Goal: Task Accomplishment & Management: Manage account settings

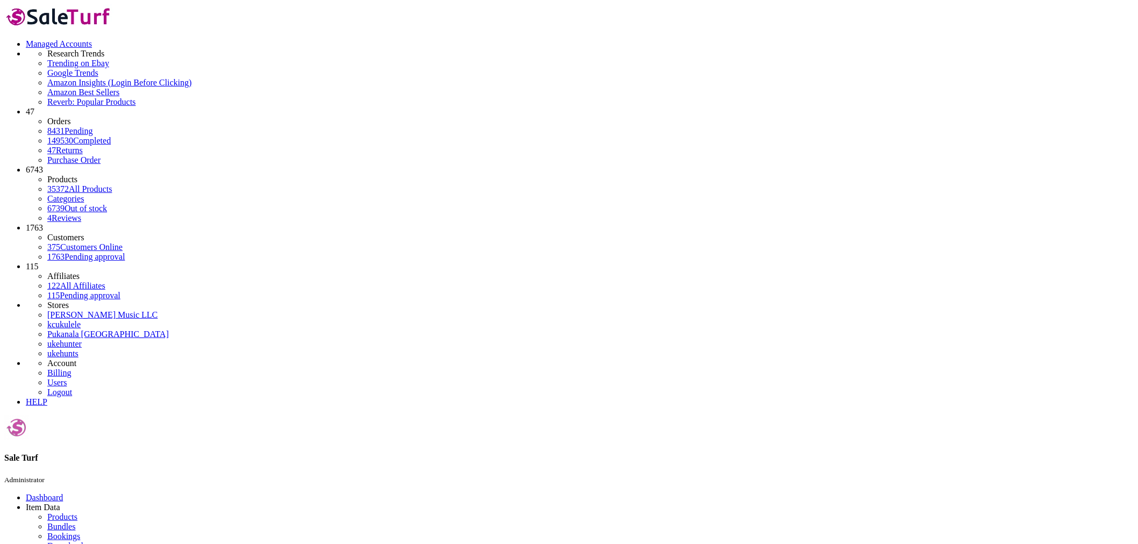
click at [26, 359] on icon at bounding box center [26, 359] width 0 height 0
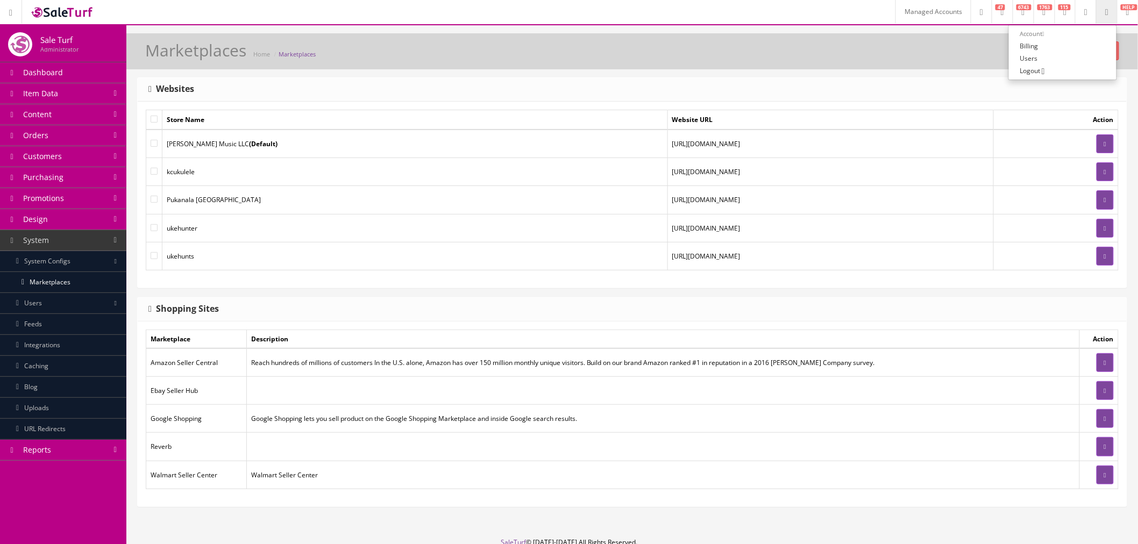
click at [896, 8] on link "Managed Accounts" at bounding box center [933, 12] width 75 height 24
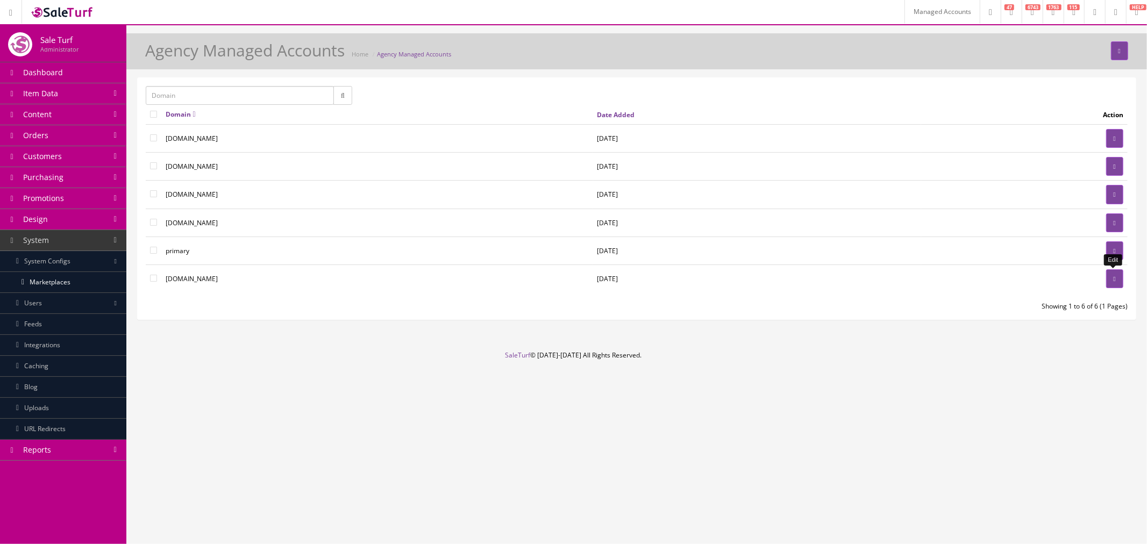
click at [1114, 286] on link at bounding box center [1115, 279] width 17 height 19
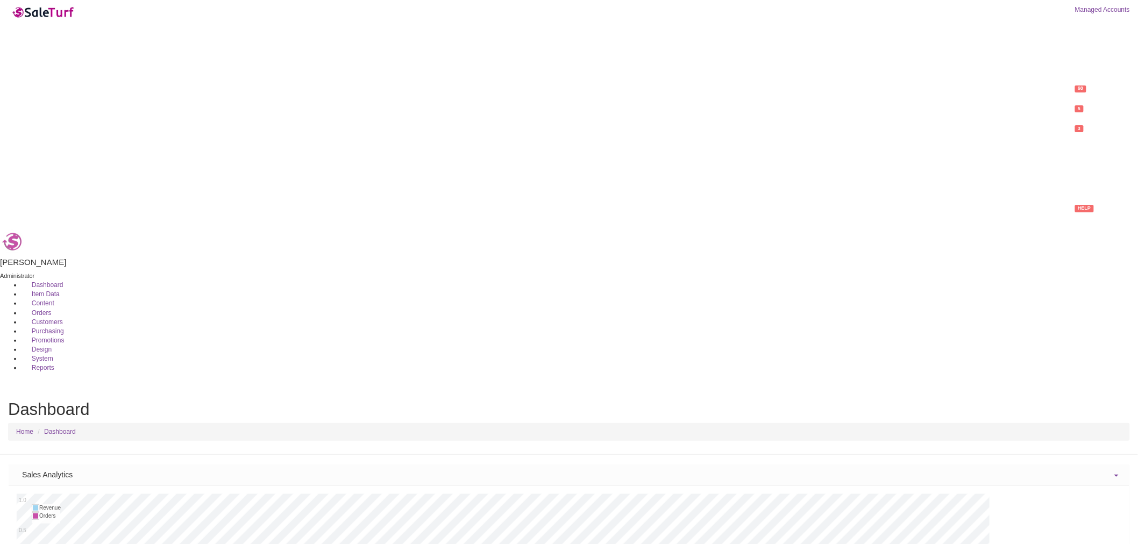
click at [53, 355] on link "System" at bounding box center [38, 359] width 32 height 8
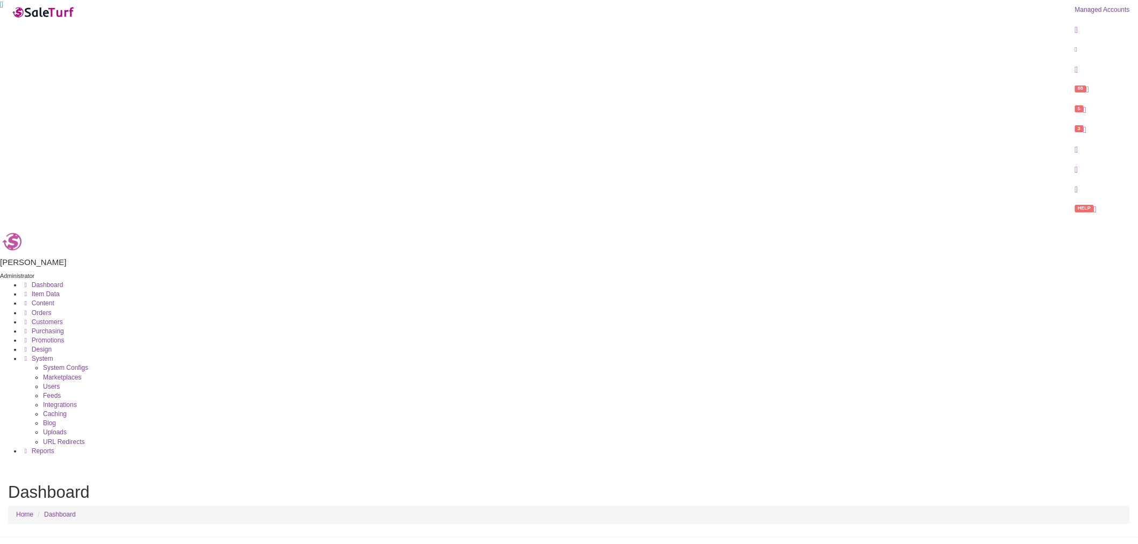
click at [81, 374] on link "Marketplaces" at bounding box center [62, 378] width 38 height 8
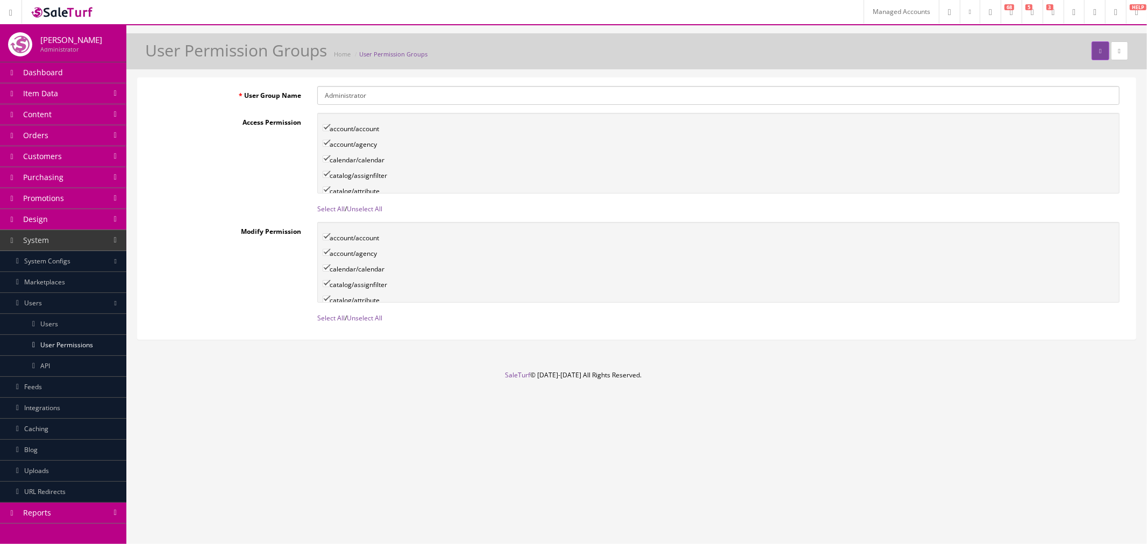
click at [319, 210] on link "Select All" at bounding box center [330, 208] width 27 height 9
checkbox input"] "true"
click at [325, 315] on link "Select All" at bounding box center [330, 318] width 27 height 9
checkbox input"] "true"
click at [1092, 52] on button "submit" at bounding box center [1100, 50] width 17 height 19
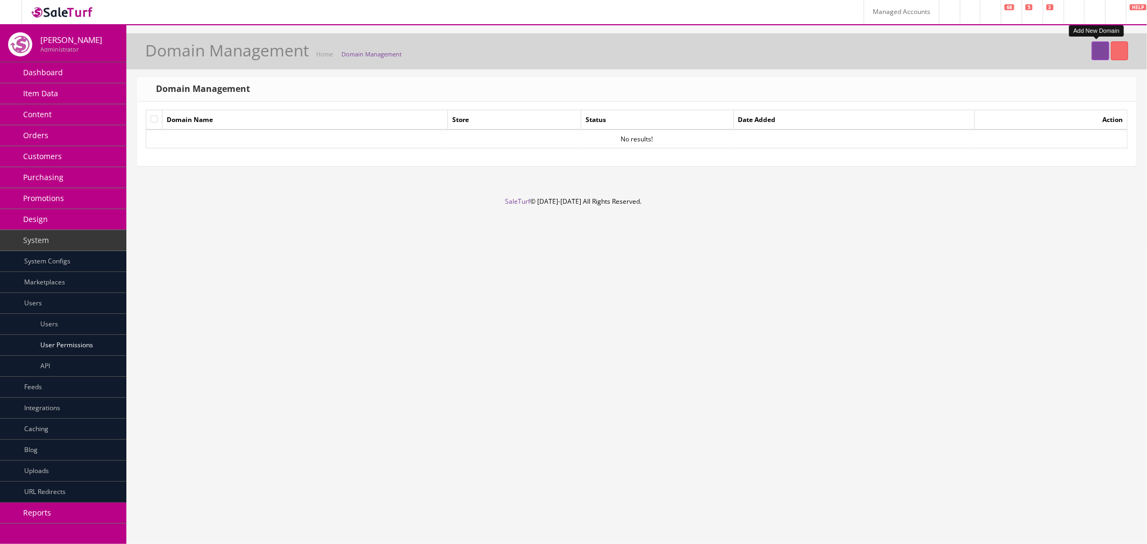
click at [1100, 49] on icon at bounding box center [1101, 51] width 2 height 6
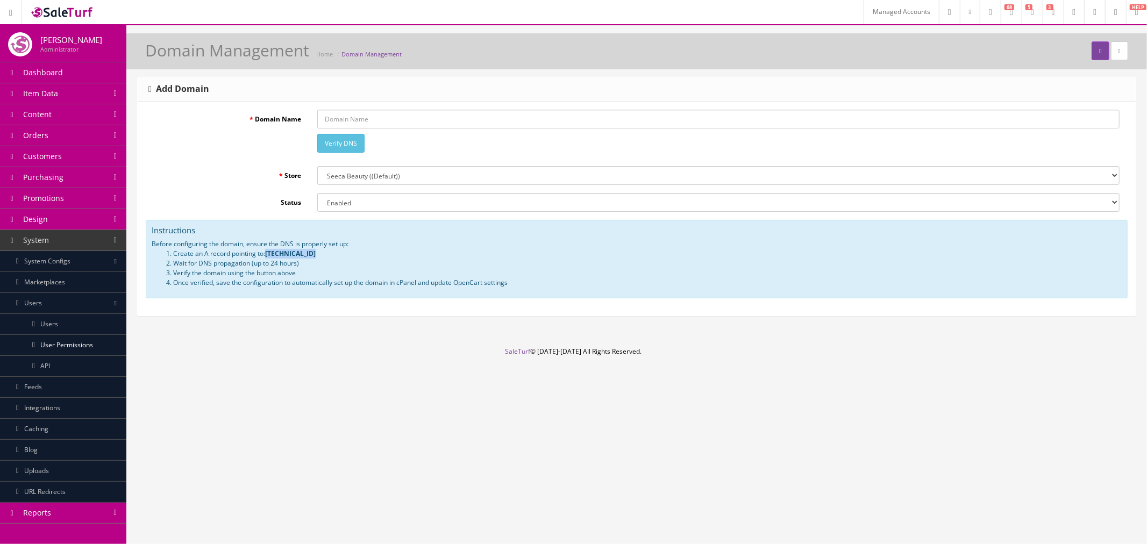
drag, startPoint x: 267, startPoint y: 253, endPoint x: 314, endPoint y: 254, distance: 46.8
click at [314, 254] on li "Create an A record pointing to: [TECHNICAL_ID]" at bounding box center [647, 254] width 949 height 10
drag, startPoint x: 174, startPoint y: 272, endPoint x: 300, endPoint y: 273, distance: 125.9
click at [300, 273] on li "Verify the domain using the button above" at bounding box center [647, 273] width 949 height 10
drag, startPoint x: 172, startPoint y: 283, endPoint x: 522, endPoint y: 282, distance: 349.7
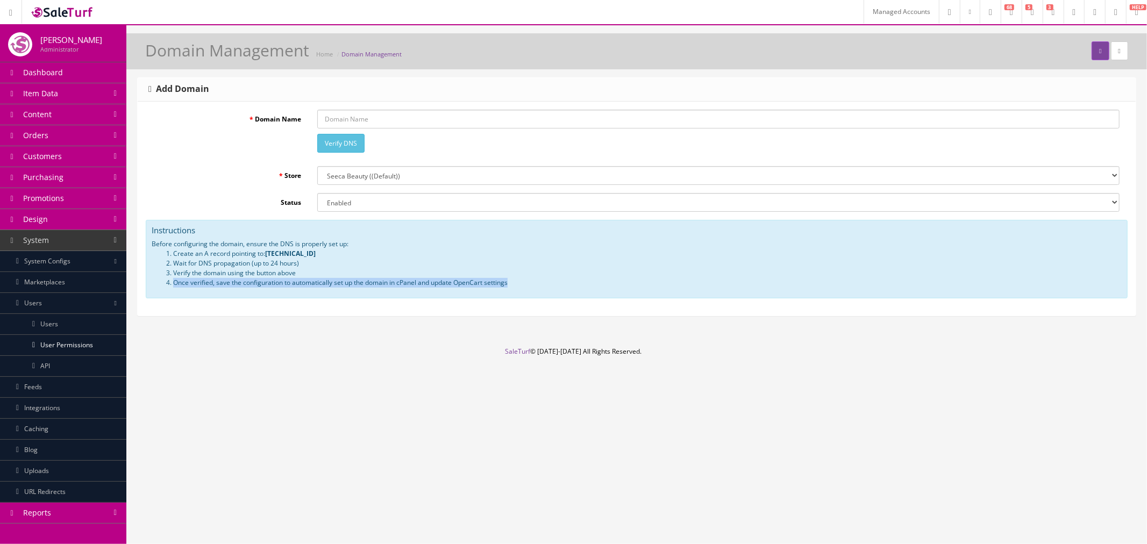
click at [522, 282] on li "Once verified, save the configuration to automatically set up the domain in cPa…" at bounding box center [647, 283] width 949 height 10
copy li "Once verified, save the configuration to automatically set up the domain in cPa…"
click at [339, 117] on input "Domain Name" at bounding box center [718, 119] width 803 height 19
click at [334, 116] on input "Domain Name" at bounding box center [718, 119] width 803 height 19
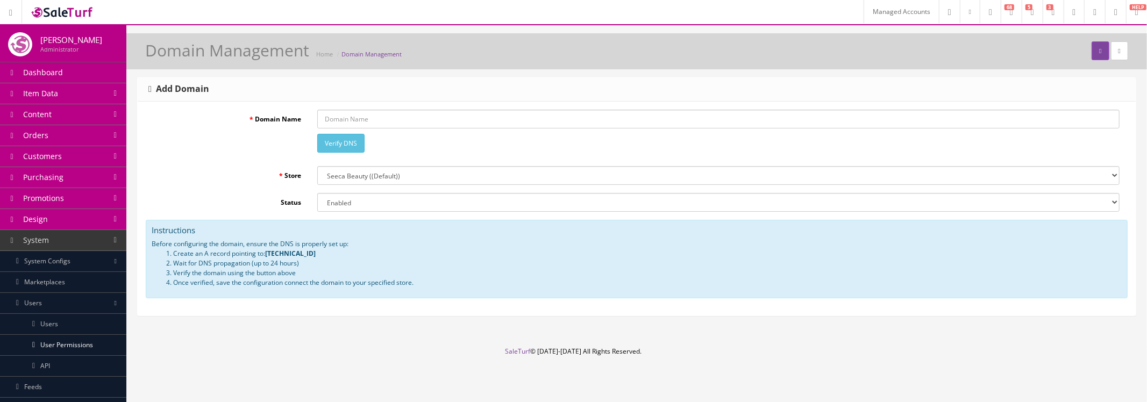
click at [395, 115] on input "Domain Name" at bounding box center [718, 119] width 803 height 19
click at [1090, 5] on link at bounding box center [1094, 12] width 21 height 24
click at [364, 113] on input "Domain Name" at bounding box center [718, 119] width 803 height 19
paste input "https://www.seecabeauty.com/"
type input "https://www.seecabeauty.com/"
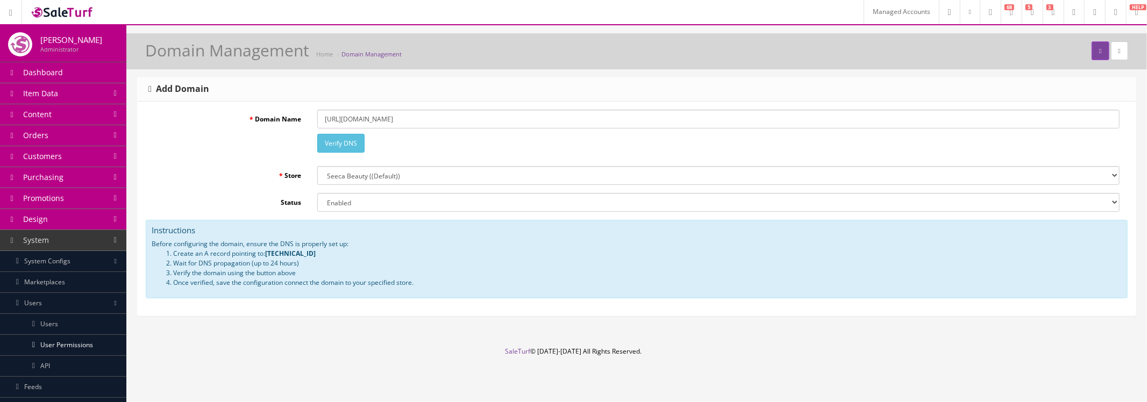
click at [345, 147] on button "Verify DNS" at bounding box center [340, 143] width 47 height 19
click at [419, 115] on input "https://www.seecabeauty.com/" at bounding box center [718, 119] width 803 height 19
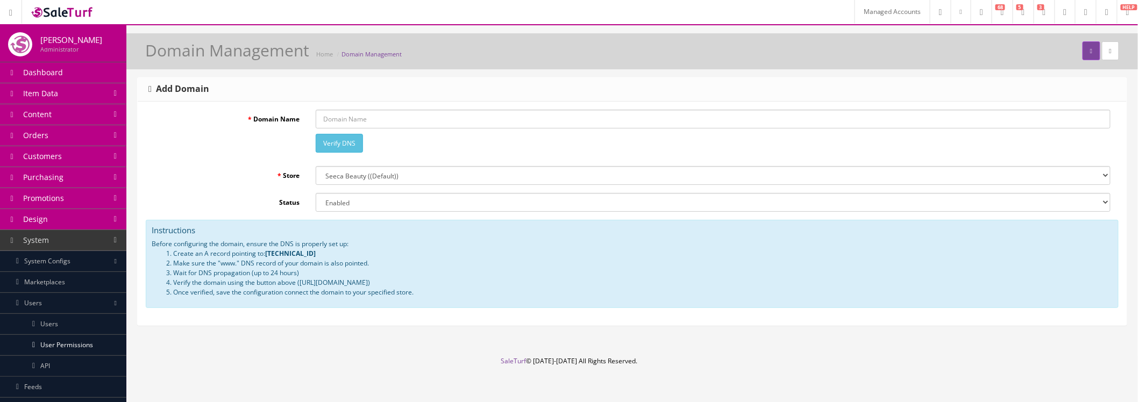
click at [348, 120] on input "Domain Name" at bounding box center [713, 119] width 795 height 19
paste input "[URL][DOMAIN_NAME]"
click at [352, 144] on button "Verify DNS" at bounding box center [339, 143] width 47 height 19
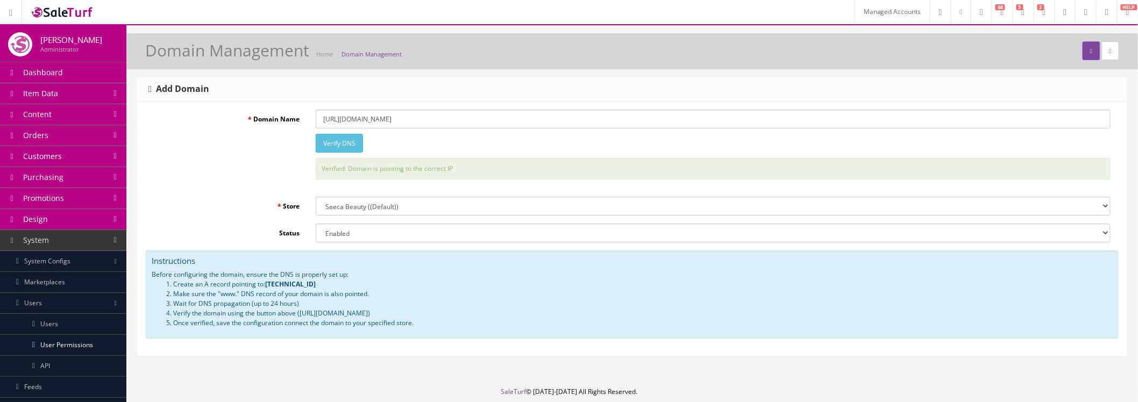
drag, startPoint x: 363, startPoint y: 118, endPoint x: 305, endPoint y: 119, distance: 58.1
click at [305, 119] on div "Domain Name https://www.seecabeauty.com/ Verify DNS Verified: Domain is pointin…" at bounding box center [632, 149] width 973 height 79
click at [417, 119] on input "seecabeauty.com/" at bounding box center [713, 119] width 795 height 19
type input "seecabeauty.com"
click at [340, 147] on button "Verify DNS" at bounding box center [339, 143] width 47 height 19
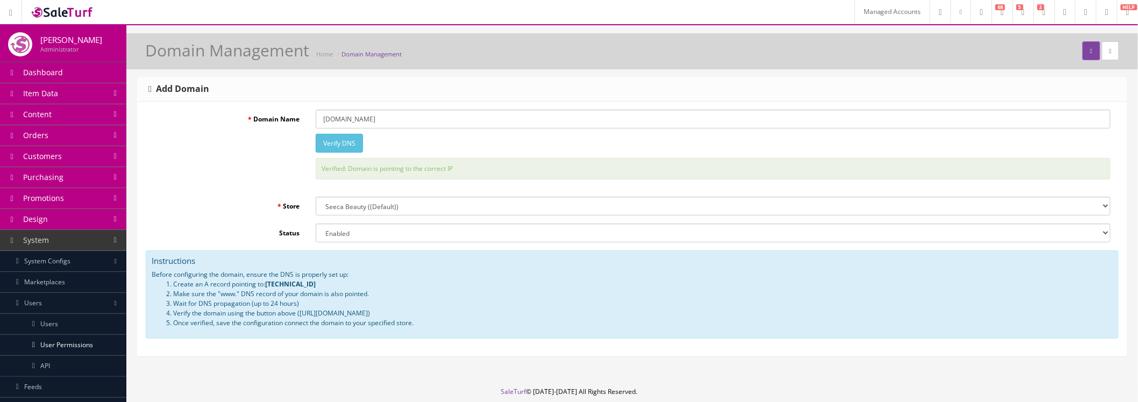
click at [290, 147] on div "Domain Name seecabeauty.com Verify DNS Verified: Domain is pointing to the corr…" at bounding box center [632, 149] width 973 height 79
click at [265, 179] on div "Domain Name seecabeauty.com Verify DNS Verified: Domain is pointing to the corr…" at bounding box center [632, 149] width 973 height 79
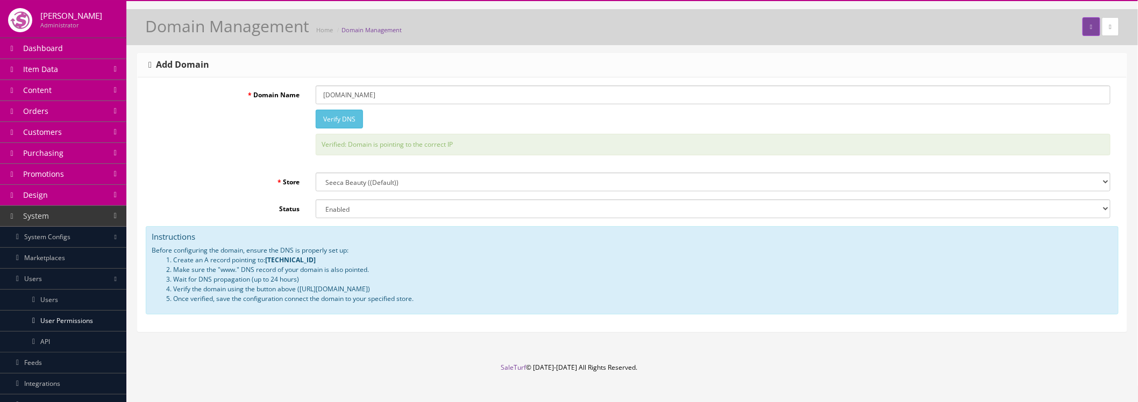
scroll to position [38, 0]
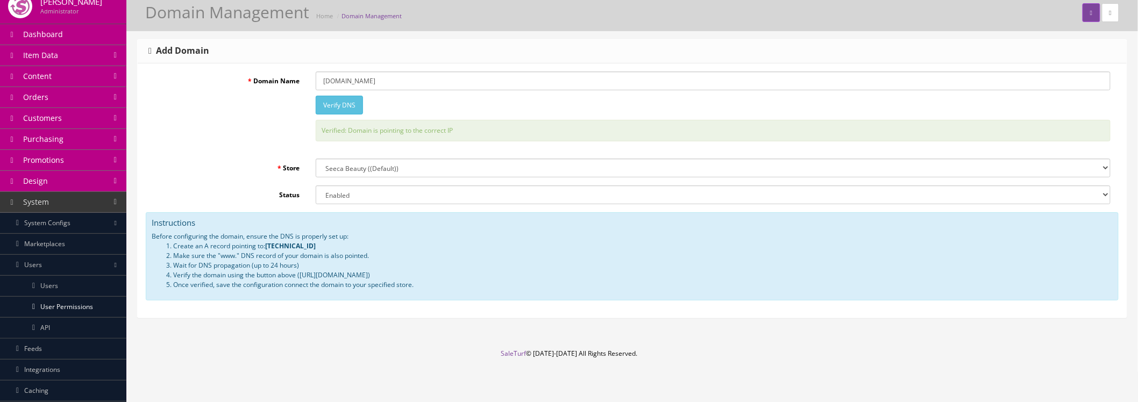
click at [404, 169] on select "--- Please Select --- Seeca Beauty ( (Default) ) Furniture Store Tide Pool Trea…" at bounding box center [713, 168] width 795 height 19
click at [240, 196] on label "Status" at bounding box center [227, 193] width 162 height 15
click at [316, 196] on select "Enabled Disabled" at bounding box center [713, 195] width 795 height 19
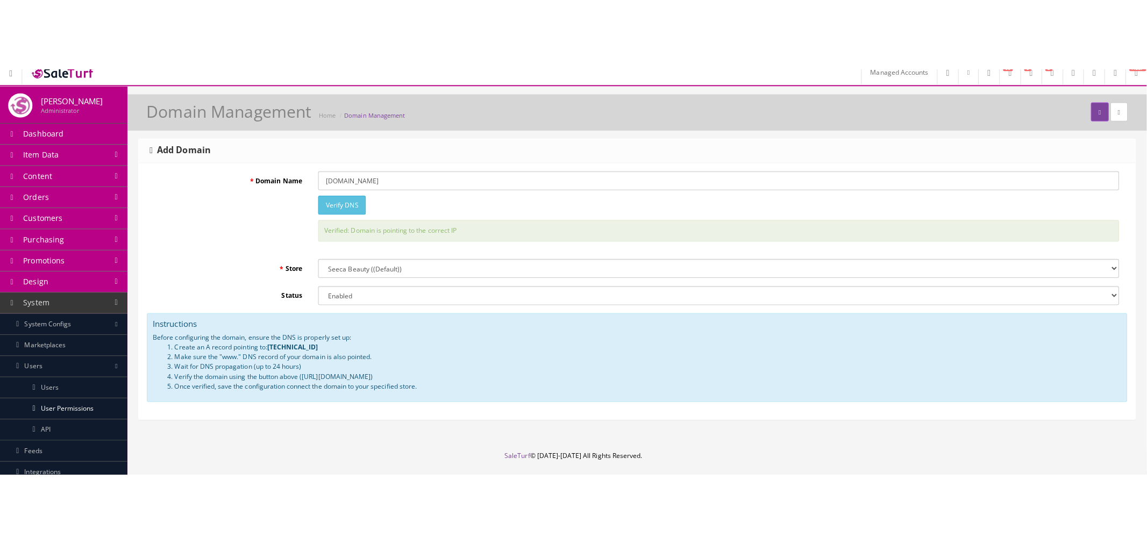
scroll to position [0, 0]
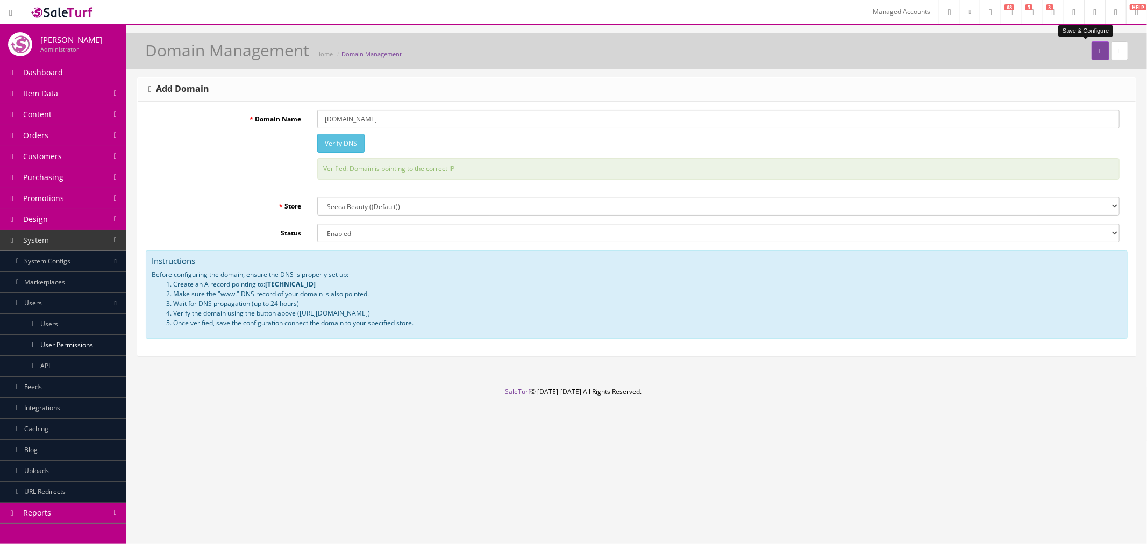
click at [184, 181] on div "Domain Name seecabeauty.com Verify DNS Verified: Domain is pointing to the corr…" at bounding box center [637, 149] width 982 height 79
click at [375, 206] on select "--- Please Select --- Seeca Beauty ( (Default) ) Furniture Store Tide Pool Trea…" at bounding box center [718, 206] width 803 height 19
click at [317, 197] on select "--- Please Select --- Seeca Beauty ( (Default) ) Furniture Store Tide Pool Trea…" at bounding box center [718, 206] width 803 height 19
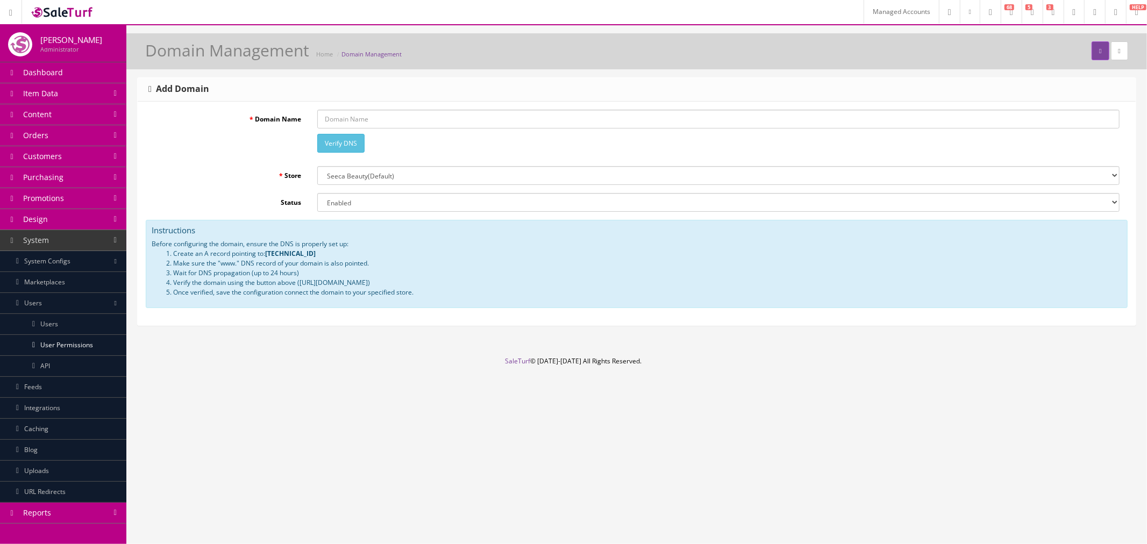
click at [1109, 17] on link at bounding box center [1115, 12] width 21 height 24
click at [1047, 43] on link "Billing" at bounding box center [1072, 46] width 108 height 12
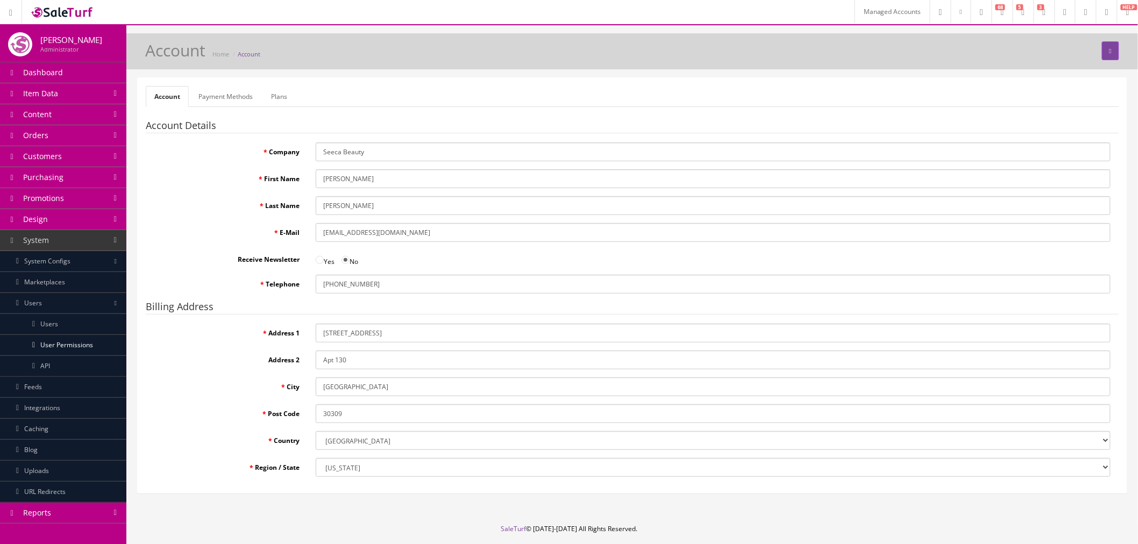
click at [248, 95] on link "Payment Methods" at bounding box center [226, 96] width 72 height 21
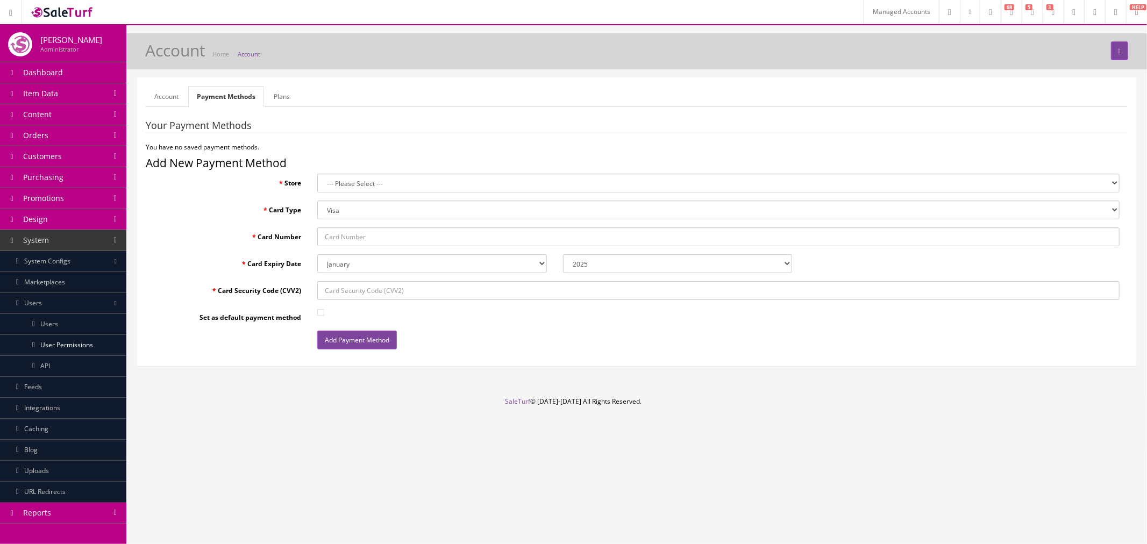
click at [363, 186] on select "--- Please Select --- Seeca Beauty (Default) Furniture Store Tide Pool Treasures" at bounding box center [718, 183] width 803 height 19
click at [412, 159] on h3 "Add New Payment Method" at bounding box center [637, 163] width 982 height 12
click at [170, 92] on link "Account" at bounding box center [166, 96] width 41 height 21
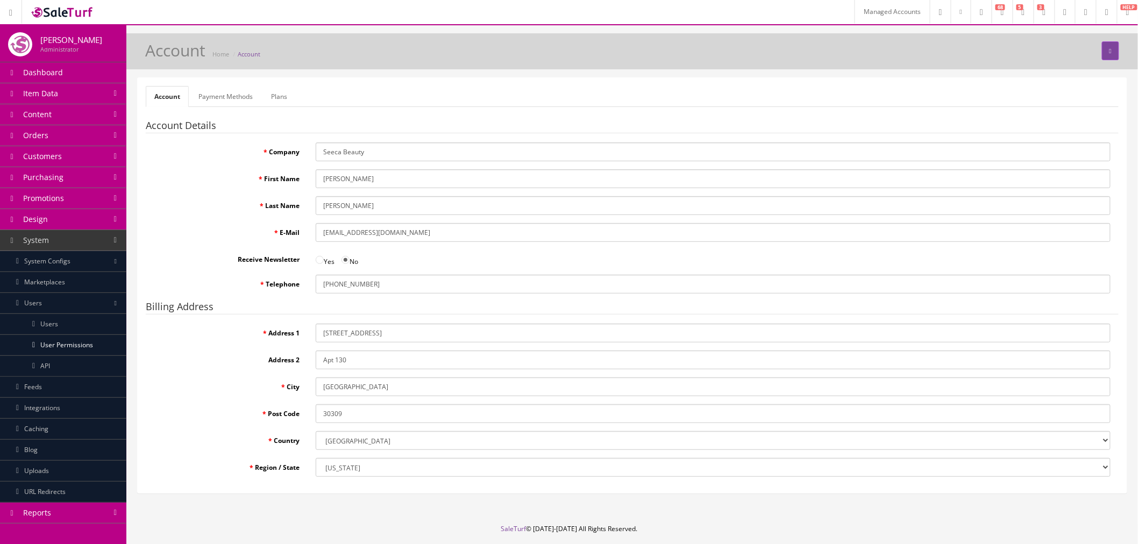
click at [227, 98] on link "Payment Methods" at bounding box center [226, 96] width 72 height 21
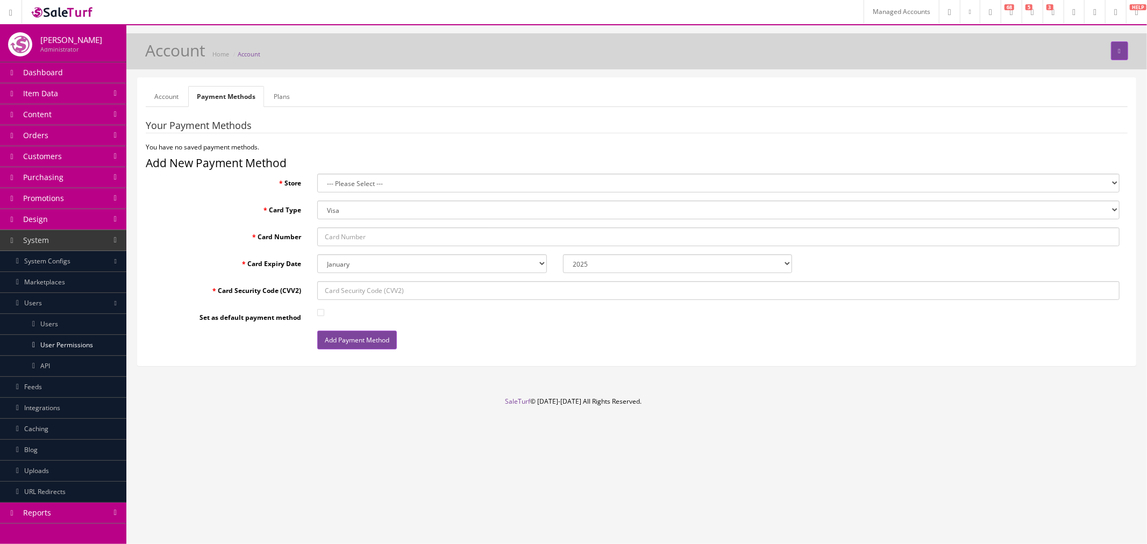
click at [273, 101] on link "Plans" at bounding box center [281, 96] width 33 height 21
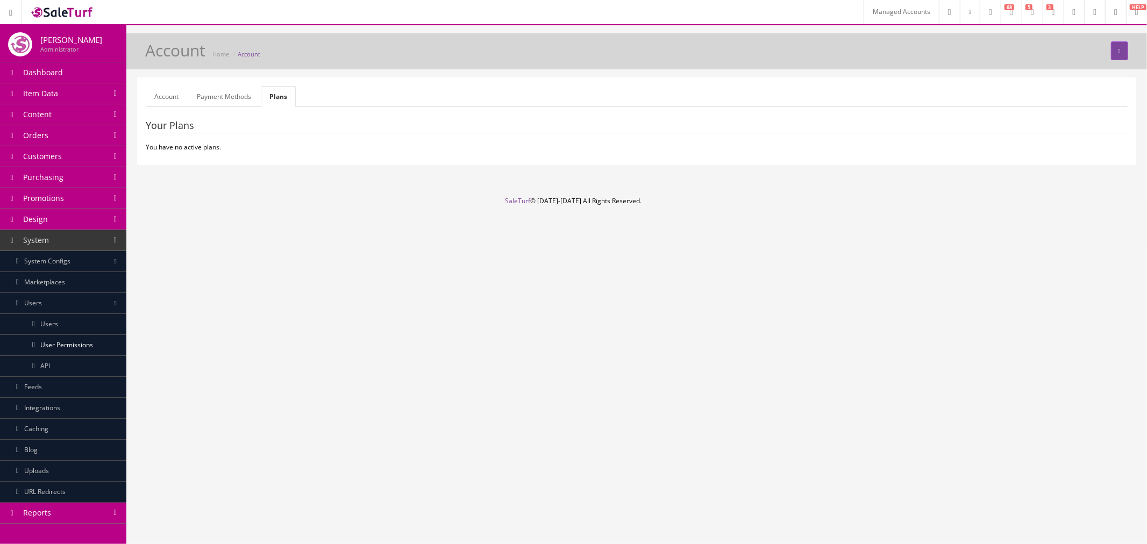
click at [162, 100] on link "Account" at bounding box center [166, 96] width 41 height 21
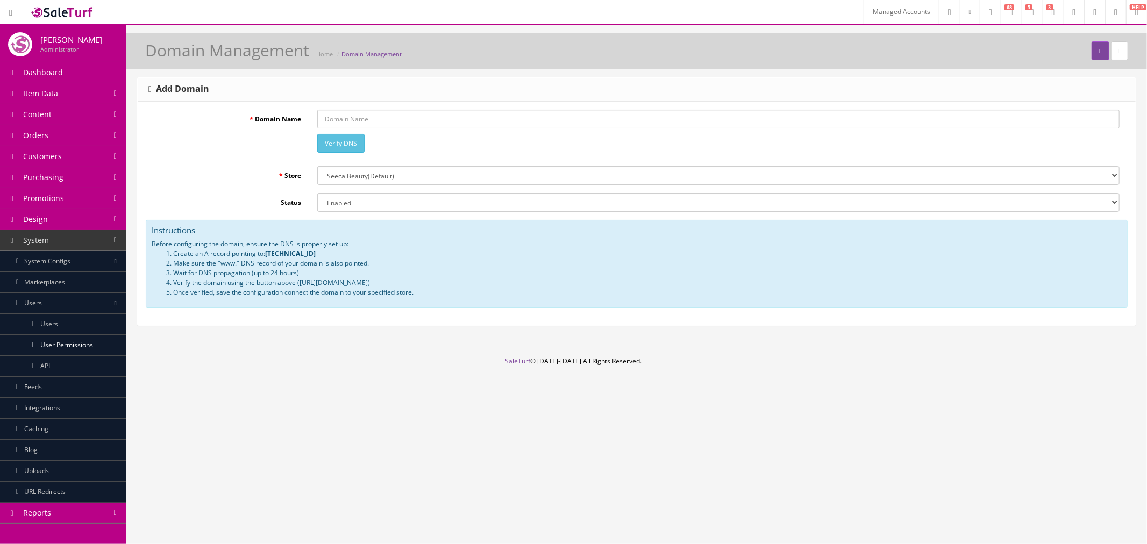
click at [192, 146] on div "Domain Name Verify DNS" at bounding box center [637, 134] width 982 height 48
click at [170, 167] on label "Store" at bounding box center [228, 173] width 164 height 15
click at [317, 167] on select "--- Please Select --- Seeca Beauty (Default) Furniture Store Tide Pool Treasures" at bounding box center [718, 175] width 803 height 19
click at [292, 346] on div "Domain Management Home Domain Management Add Domain Domain Name Verify DNS Stor…" at bounding box center [636, 194] width 1021 height 323
drag, startPoint x: 267, startPoint y: 254, endPoint x: 314, endPoint y: 256, distance: 46.3
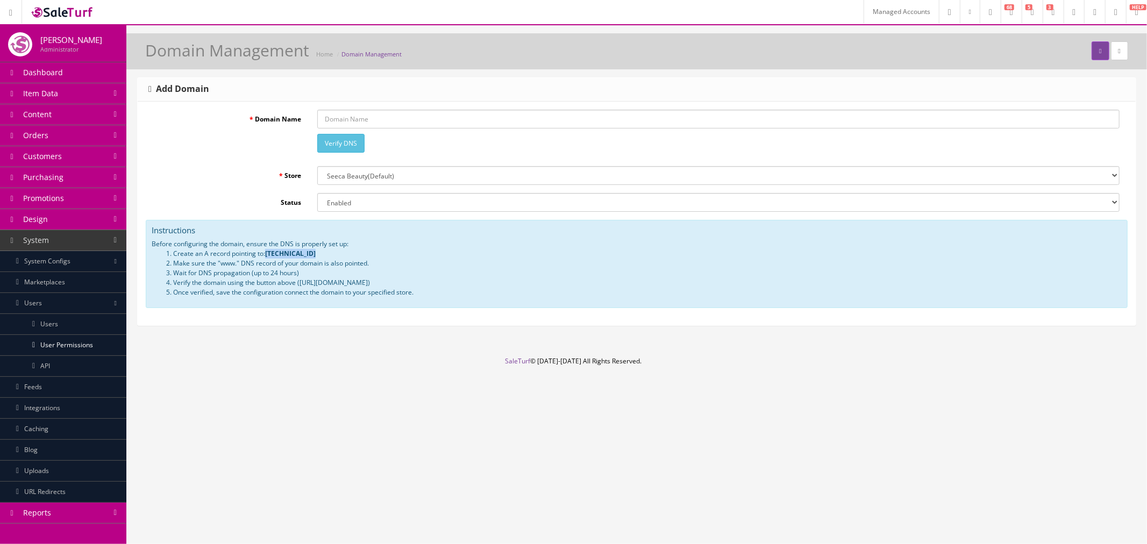
click at [314, 256] on li "Create an A record pointing to: 23.111.158.150" at bounding box center [647, 254] width 949 height 10
click at [314, 254] on li "Create an A record pointing to: 23.111.158.150" at bounding box center [647, 254] width 949 height 10
click at [1087, 17] on link at bounding box center [1094, 12] width 21 height 24
click at [98, 256] on link "System Configs" at bounding box center [63, 261] width 126 height 21
click at [66, 393] on link "Marketplaces" at bounding box center [63, 387] width 126 height 21
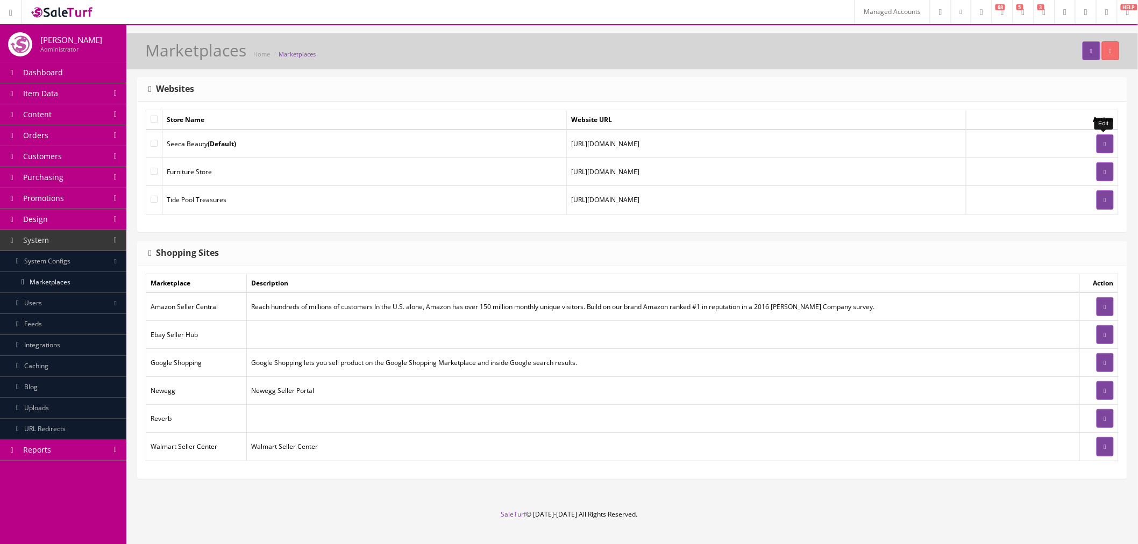
click at [1104, 143] on icon at bounding box center [1105, 144] width 2 height 6
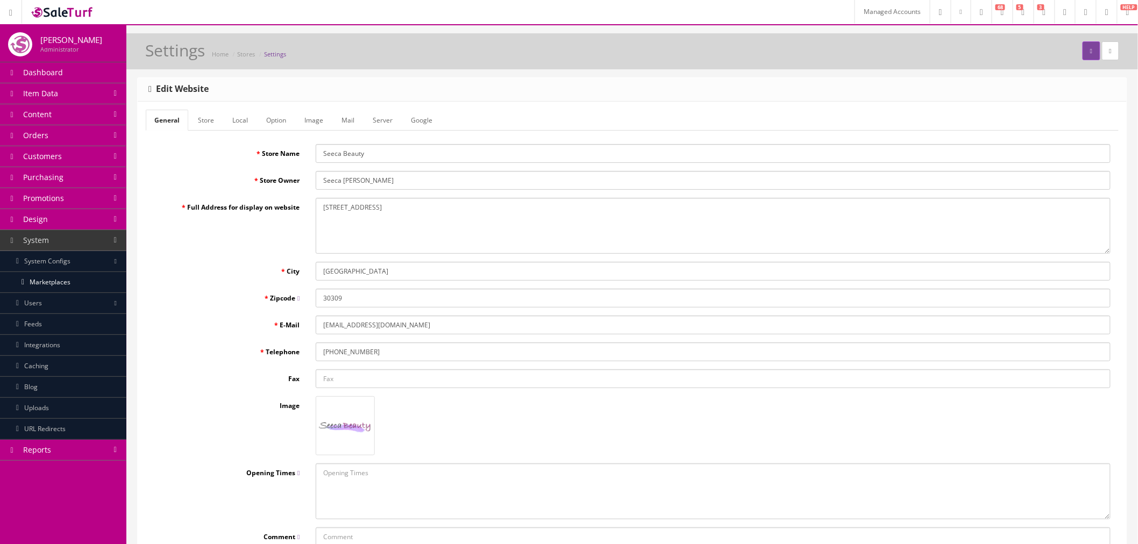
click at [196, 130] on link "Store" at bounding box center [205, 120] width 33 height 21
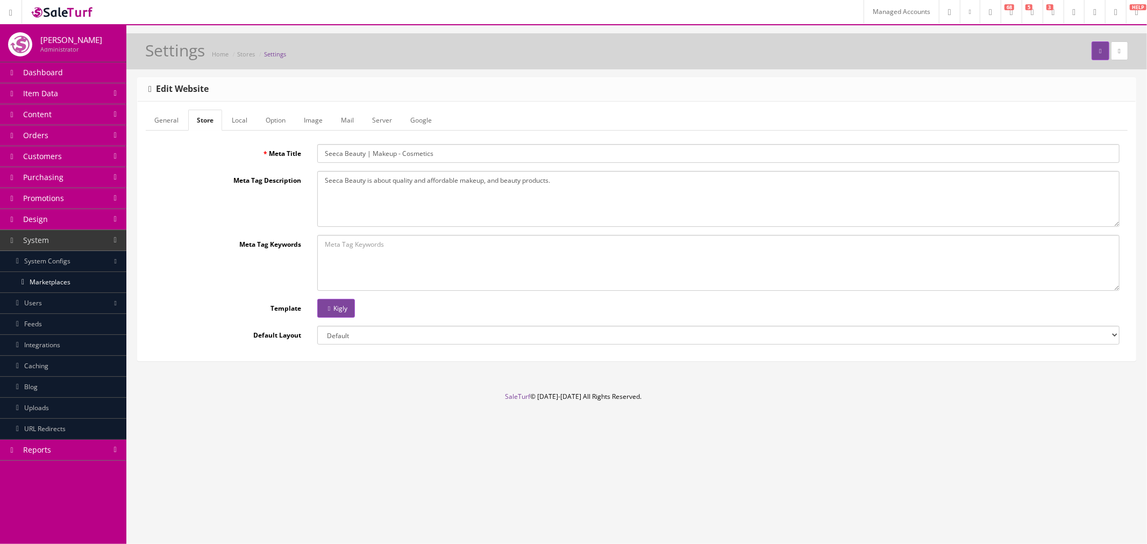
click at [243, 122] on link "Local" at bounding box center [239, 120] width 33 height 21
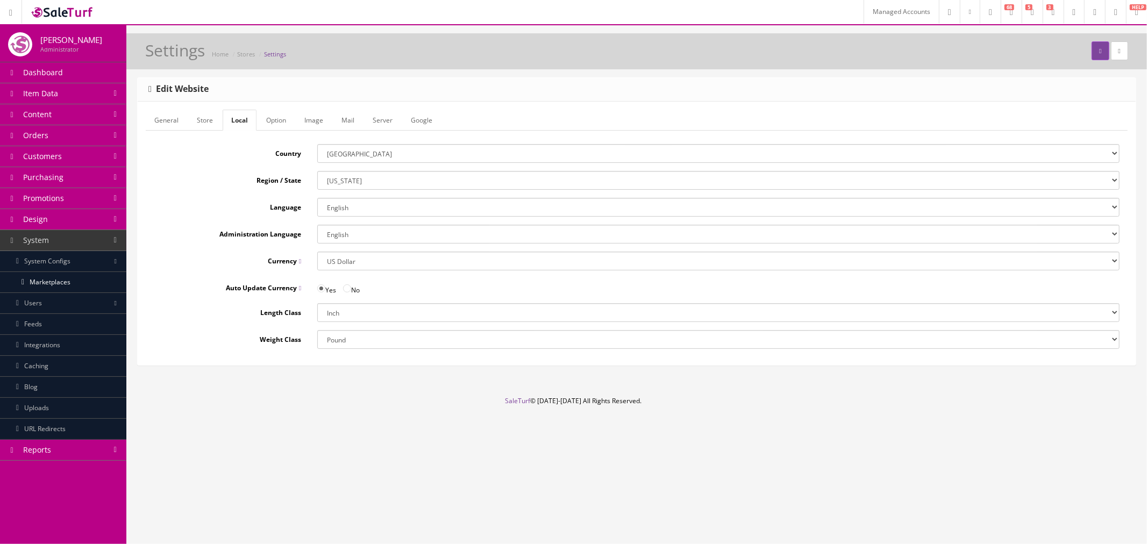
click at [260, 123] on link "Option" at bounding box center [276, 120] width 37 height 21
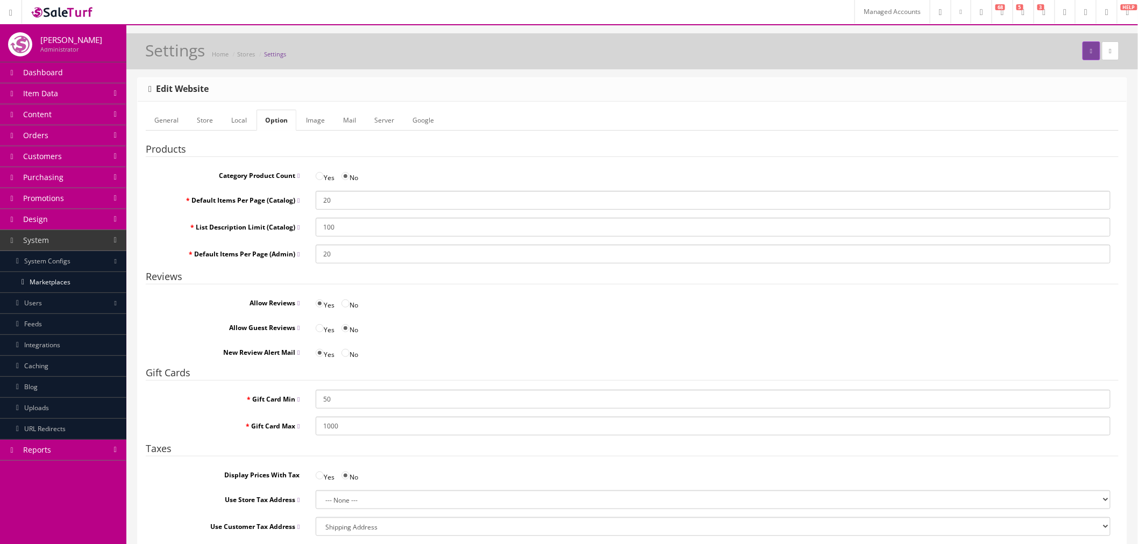
click at [306, 124] on link "Image" at bounding box center [315, 120] width 36 height 21
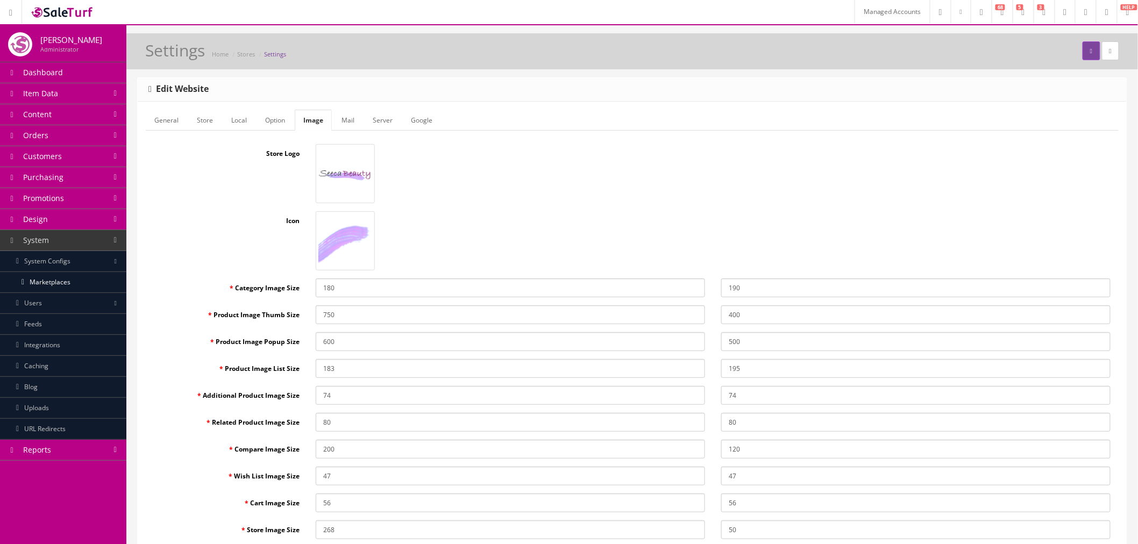
click at [336, 122] on link "Mail" at bounding box center [348, 120] width 30 height 21
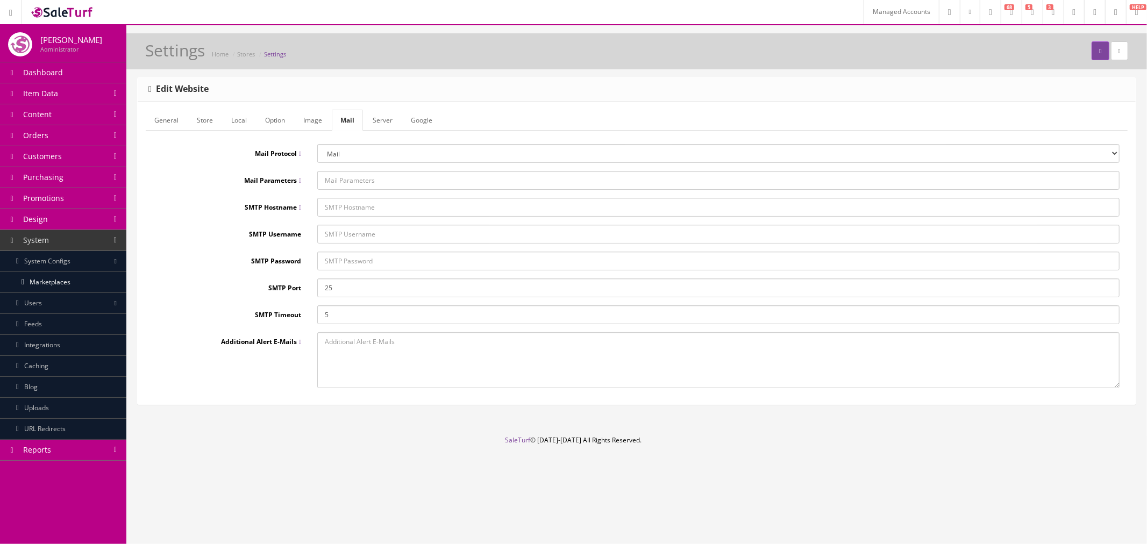
click at [377, 122] on link "Server" at bounding box center [382, 120] width 37 height 21
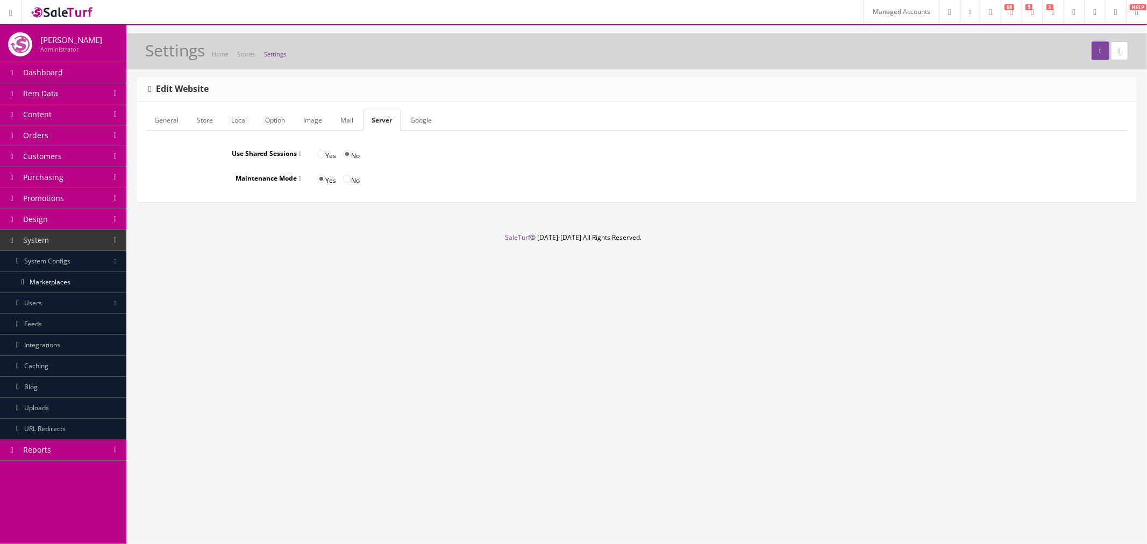
click at [407, 122] on link "Google" at bounding box center [421, 120] width 39 height 21
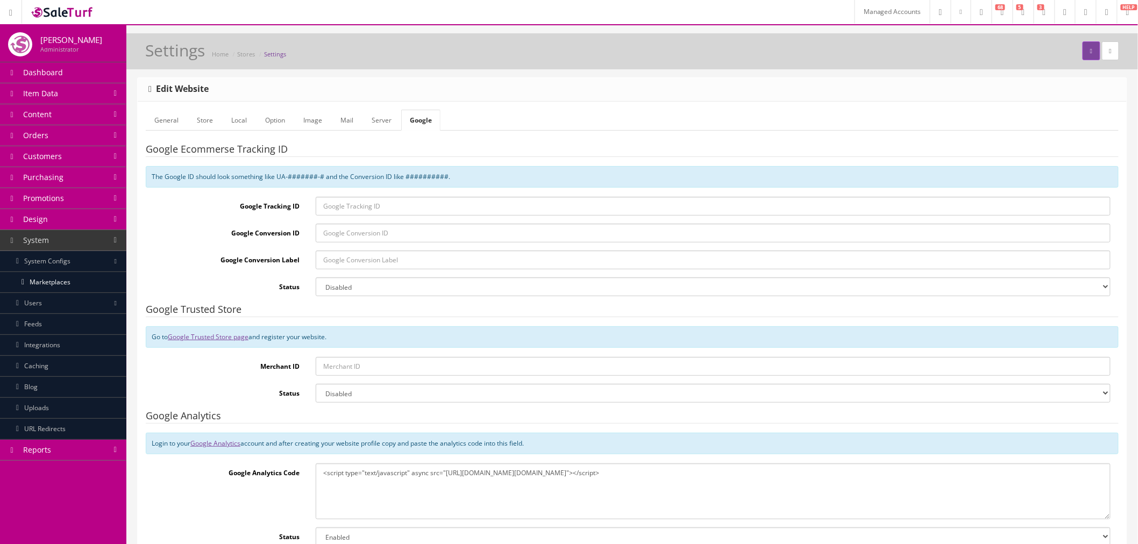
click at [350, 120] on link "Mail" at bounding box center [347, 120] width 30 height 21
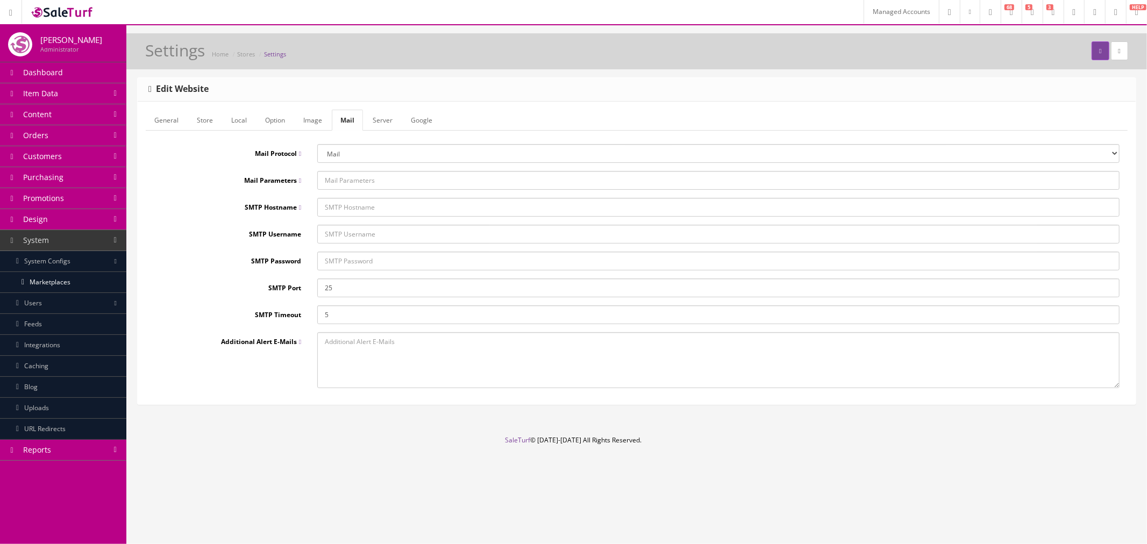
click at [304, 122] on link "Image" at bounding box center [313, 120] width 36 height 21
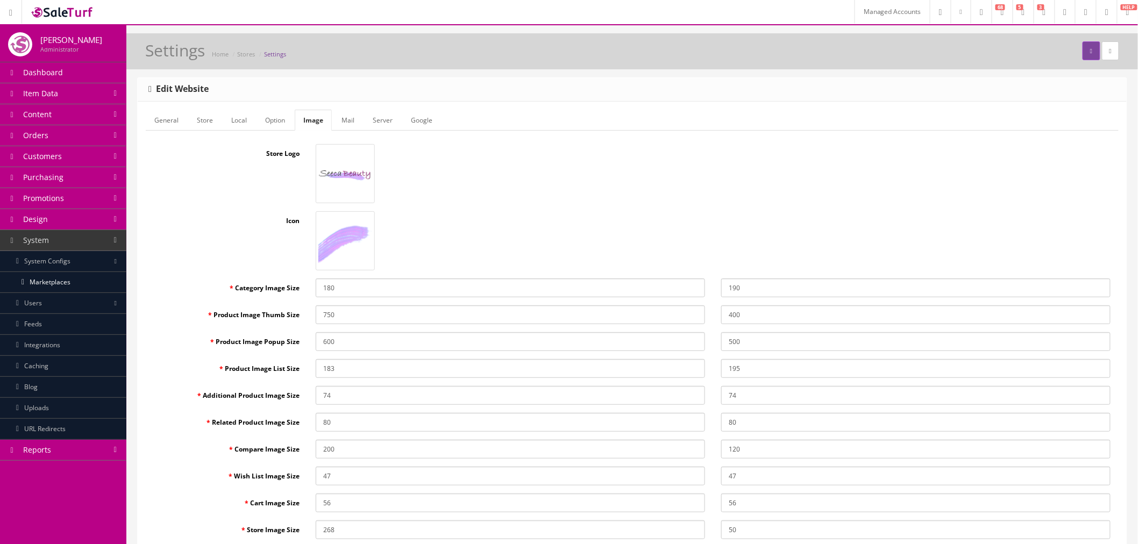
click at [272, 122] on link "Option" at bounding box center [275, 120] width 37 height 21
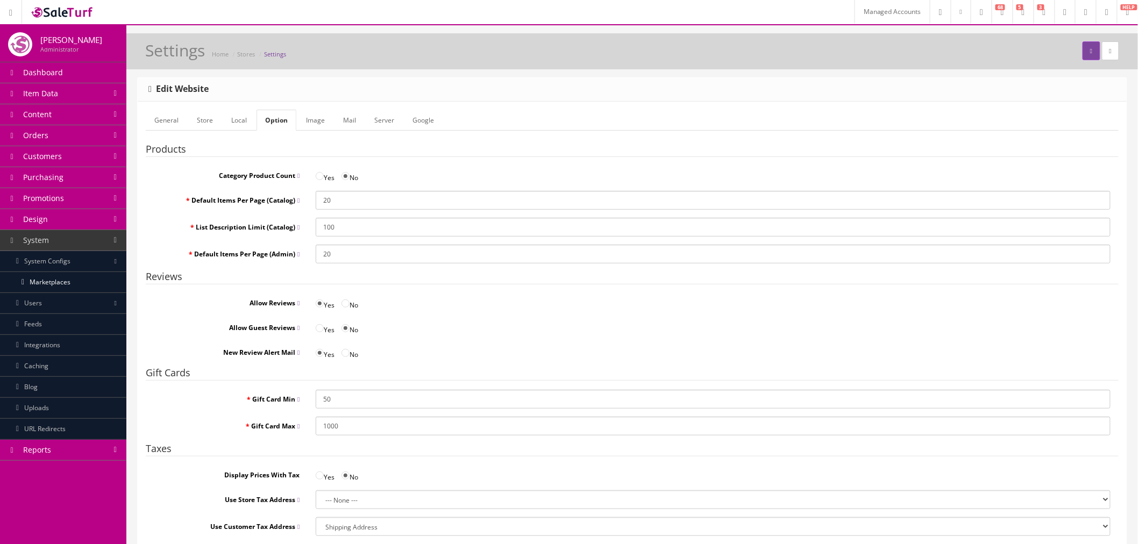
click at [158, 129] on link "General" at bounding box center [166, 120] width 41 height 21
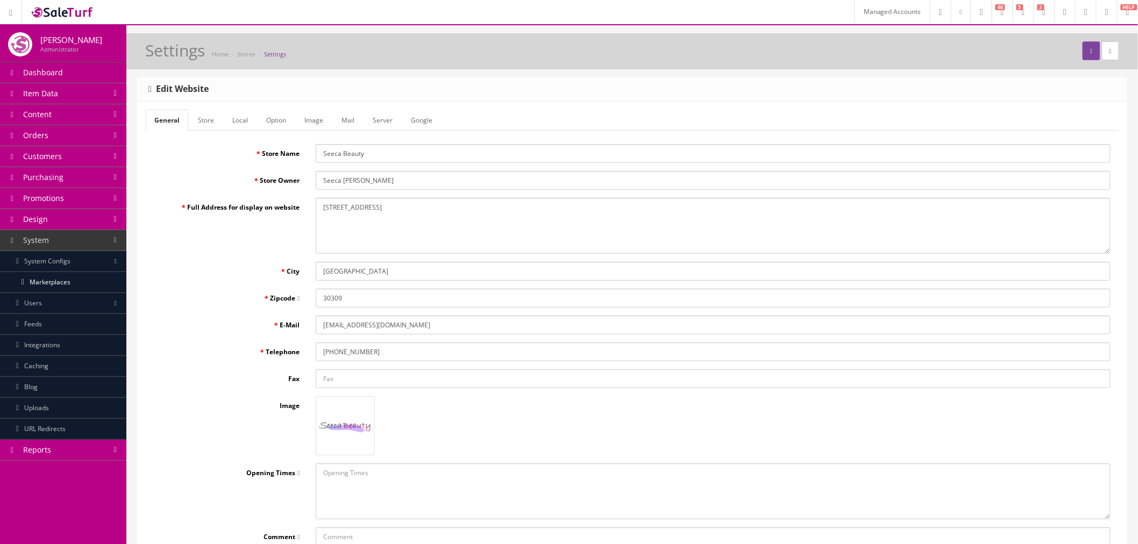
click at [44, 286] on link "Marketplaces" at bounding box center [63, 282] width 126 height 21
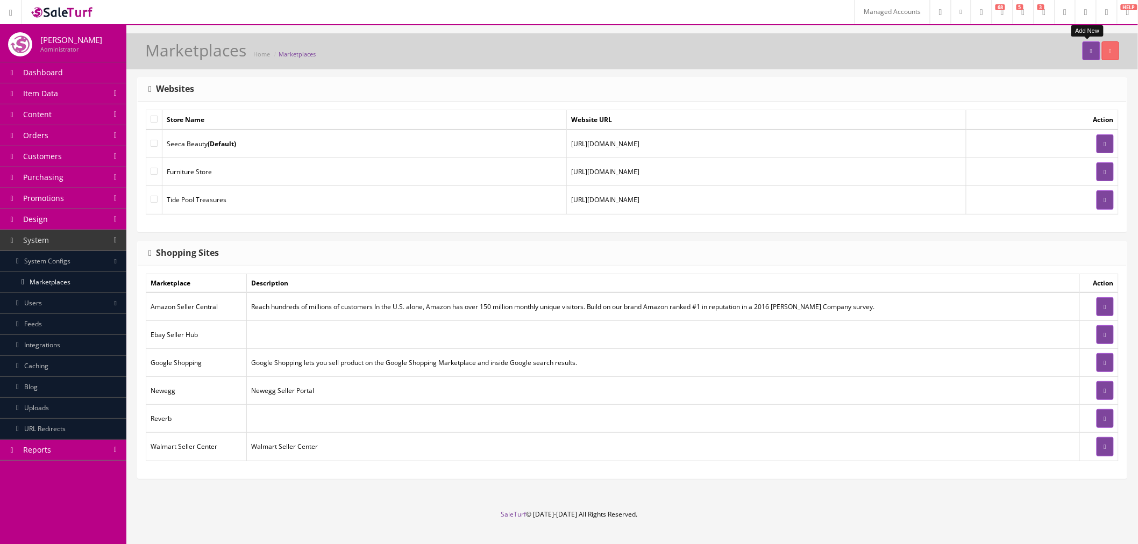
click at [1083, 54] on link at bounding box center [1091, 50] width 17 height 19
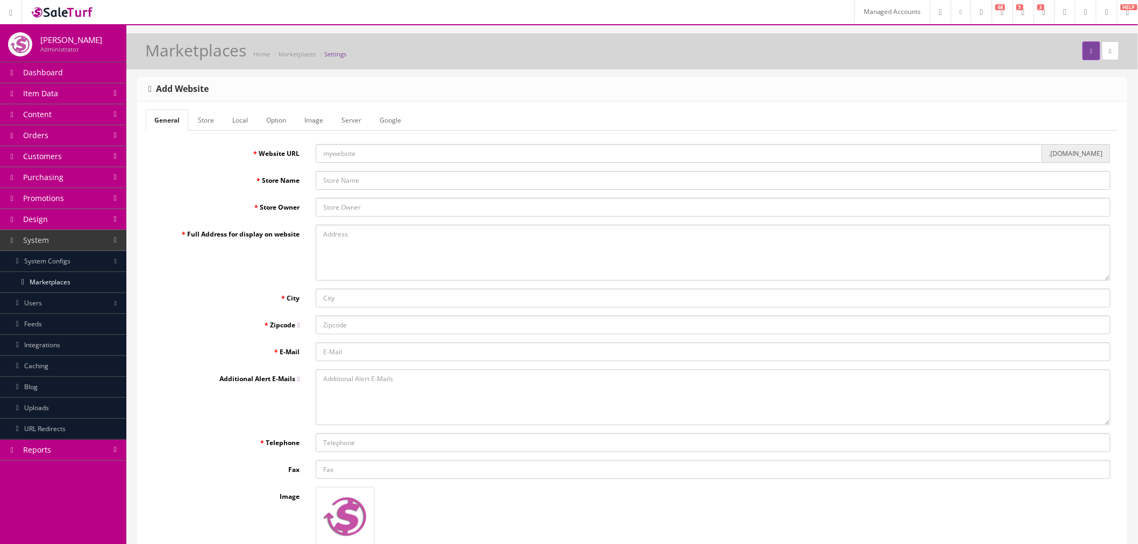
click at [337, 151] on input "text" at bounding box center [679, 153] width 727 height 19
click at [427, 141] on form "General Store Local Option Image Server Google Website URL .[DOMAIN_NAME] Store…" at bounding box center [632, 392] width 973 height 564
click at [416, 151] on input "text" at bounding box center [679, 153] width 727 height 19
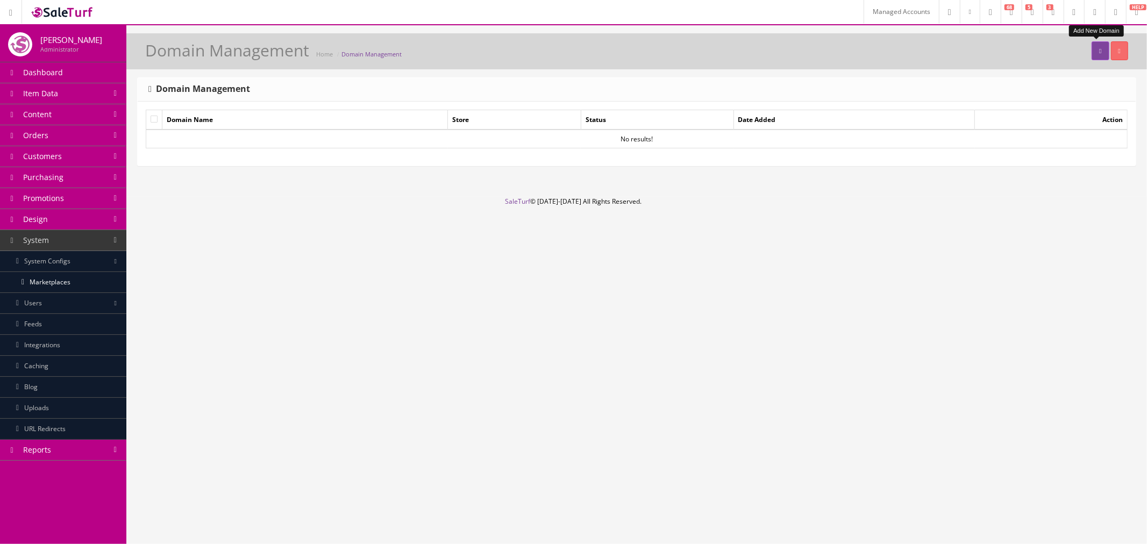
click at [1094, 47] on link at bounding box center [1100, 50] width 17 height 19
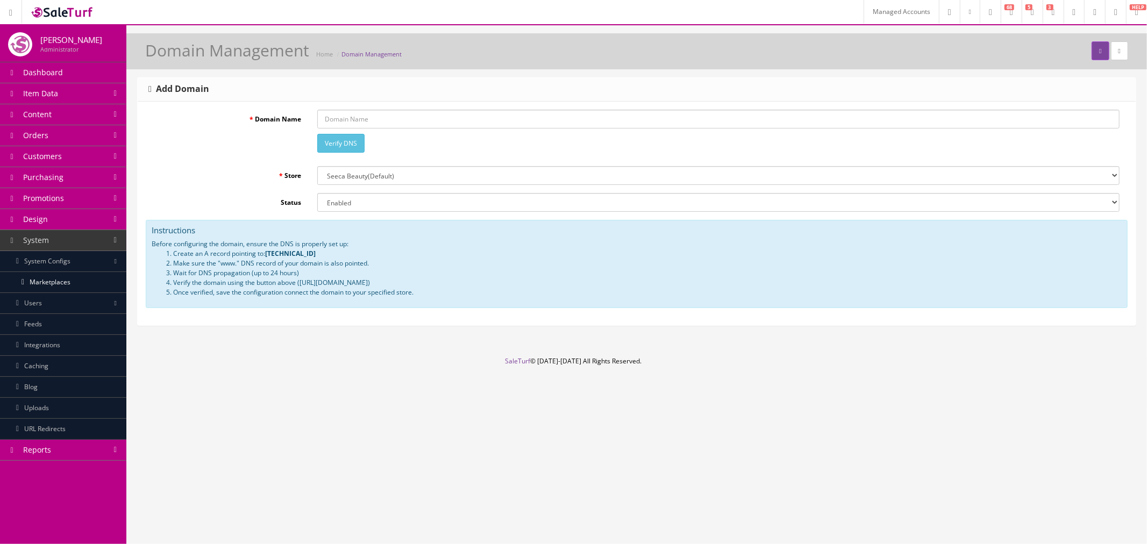
click at [359, 114] on input "Domain Name" at bounding box center [718, 119] width 803 height 19
paste input "[DOMAIN_NAME]"
type input "[DOMAIN_NAME]"
click at [445, 137] on div "[DOMAIN_NAME] Verify DNS" at bounding box center [718, 134] width 819 height 48
click at [335, 145] on button "Verify DNS" at bounding box center [340, 143] width 47 height 19
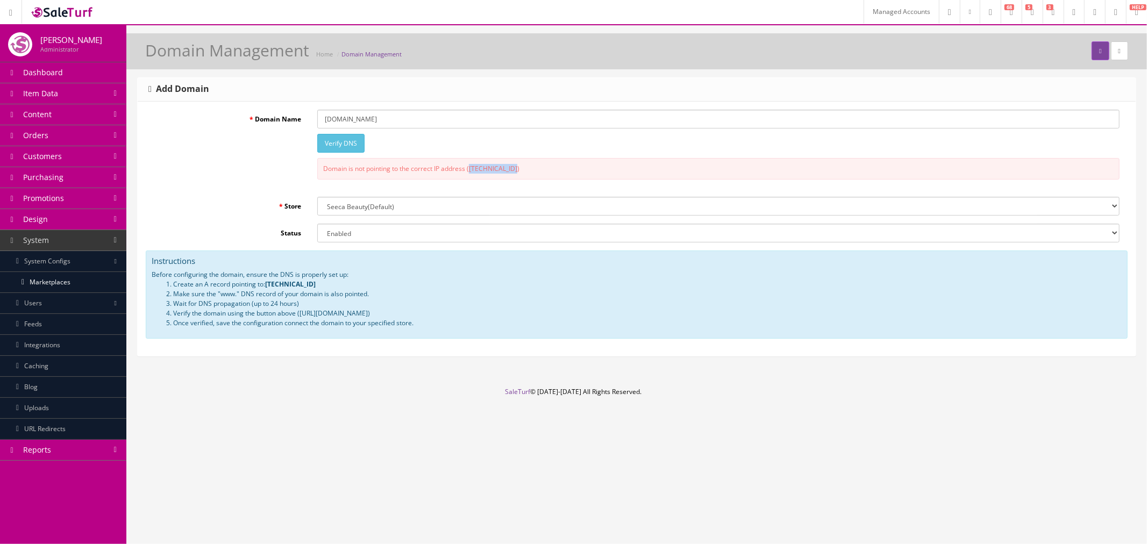
drag, startPoint x: 471, startPoint y: 170, endPoint x: 515, endPoint y: 167, distance: 44.2
click at [515, 167] on div "Domain is not pointing to the correct IP address ([TECHNICAL_ID])" at bounding box center [718, 169] width 803 height 22
copy div "[TECHNICAL_ID]"
click at [336, 138] on button "Verify DNS" at bounding box center [340, 143] width 47 height 19
click at [334, 141] on button "Verify DNS" at bounding box center [340, 143] width 47 height 19
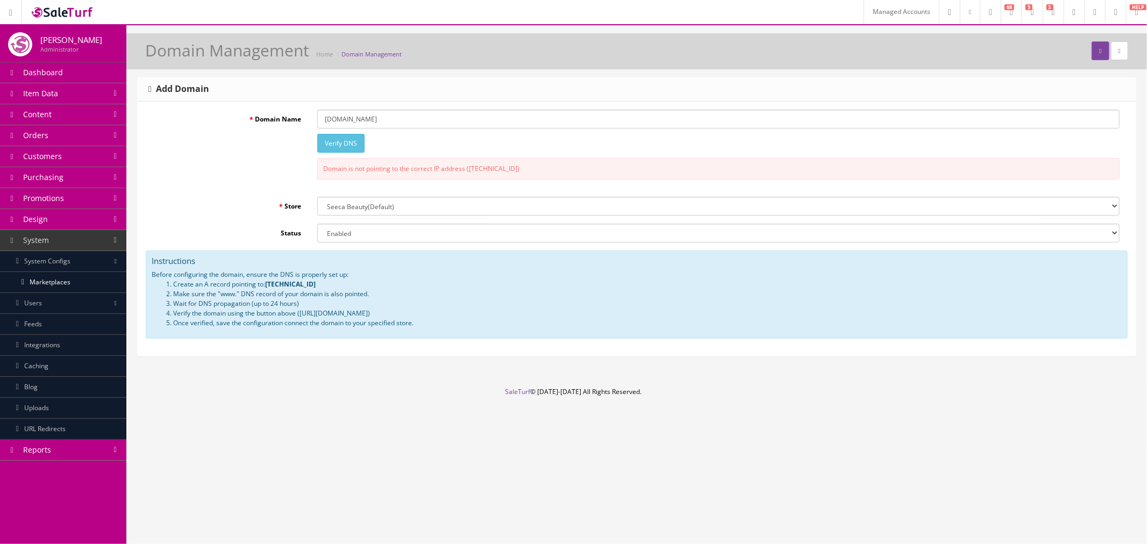
click at [273, 142] on div "Domain Name [DOMAIN_NAME] Verify DNS Domain is not pointing to the correct IP a…" at bounding box center [637, 149] width 982 height 79
click at [340, 144] on button "Verify DNS" at bounding box center [340, 143] width 47 height 19
click at [410, 119] on input "[DOMAIN_NAME]" at bounding box center [718, 119] width 803 height 19
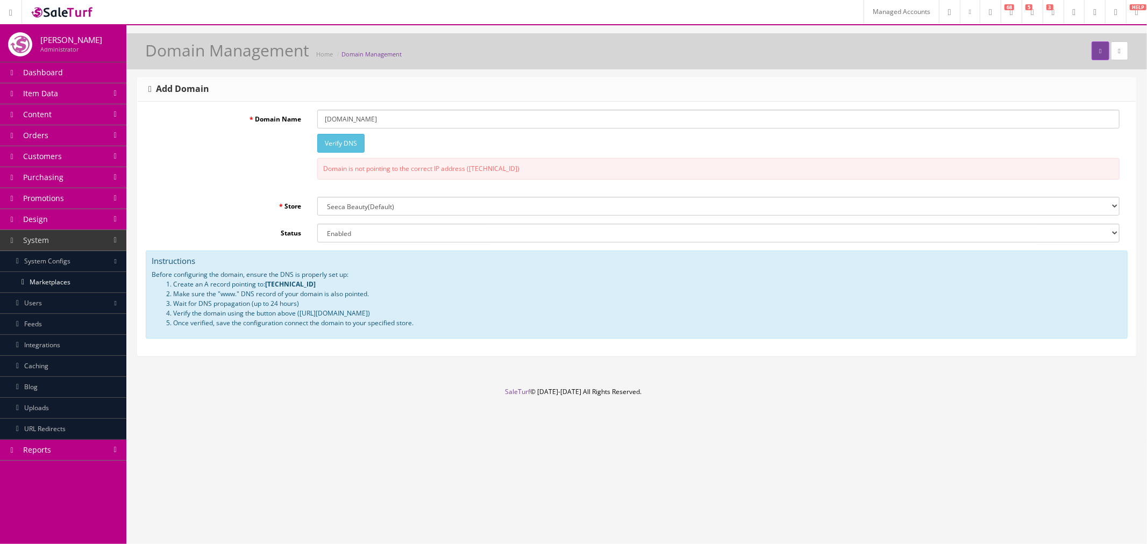
click at [325, 120] on input "[DOMAIN_NAME]" at bounding box center [718, 119] width 803 height 19
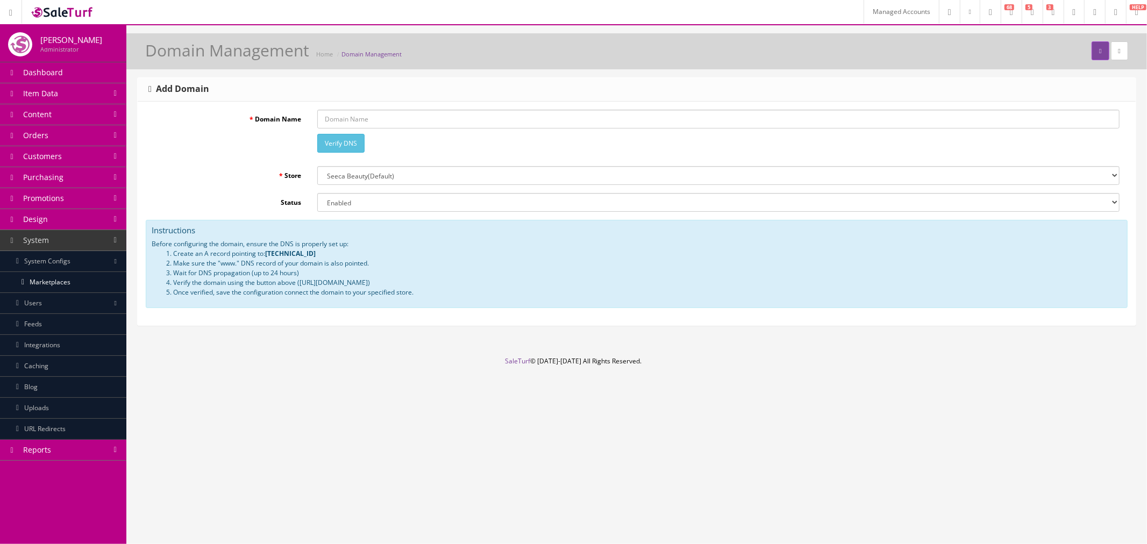
click at [342, 120] on input "Domain Name" at bounding box center [718, 119] width 803 height 19
paste input "[DOMAIN_NAME]"
type input "[DOMAIN_NAME]"
click at [348, 143] on button "Verify DNS" at bounding box center [340, 143] width 47 height 19
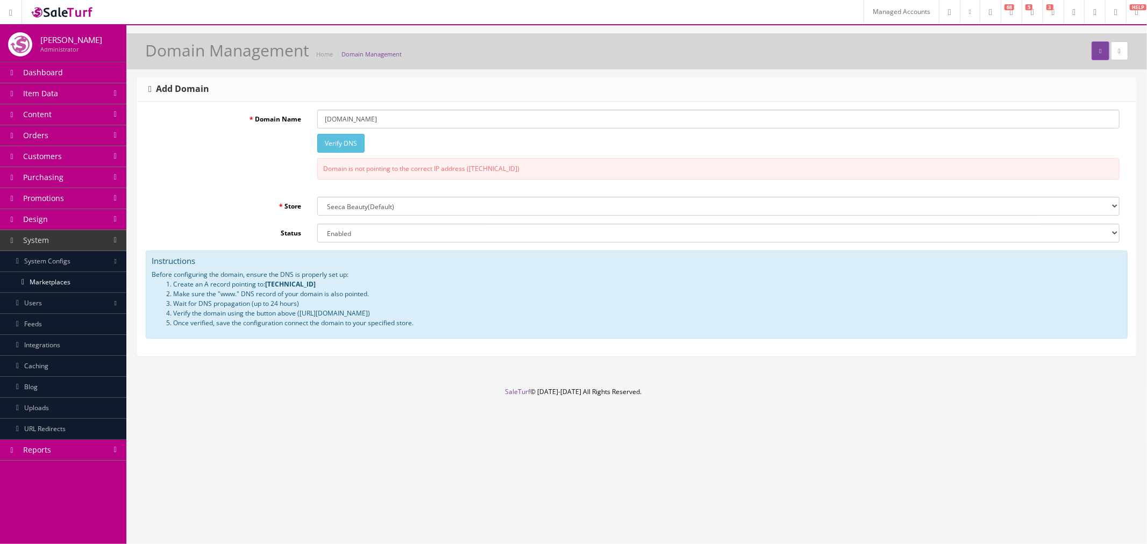
click at [305, 156] on div "Domain Name [DOMAIN_NAME] Verify DNS Domain is not pointing to the correct IP a…" at bounding box center [637, 149] width 982 height 79
